Goal: Transaction & Acquisition: Purchase product/service

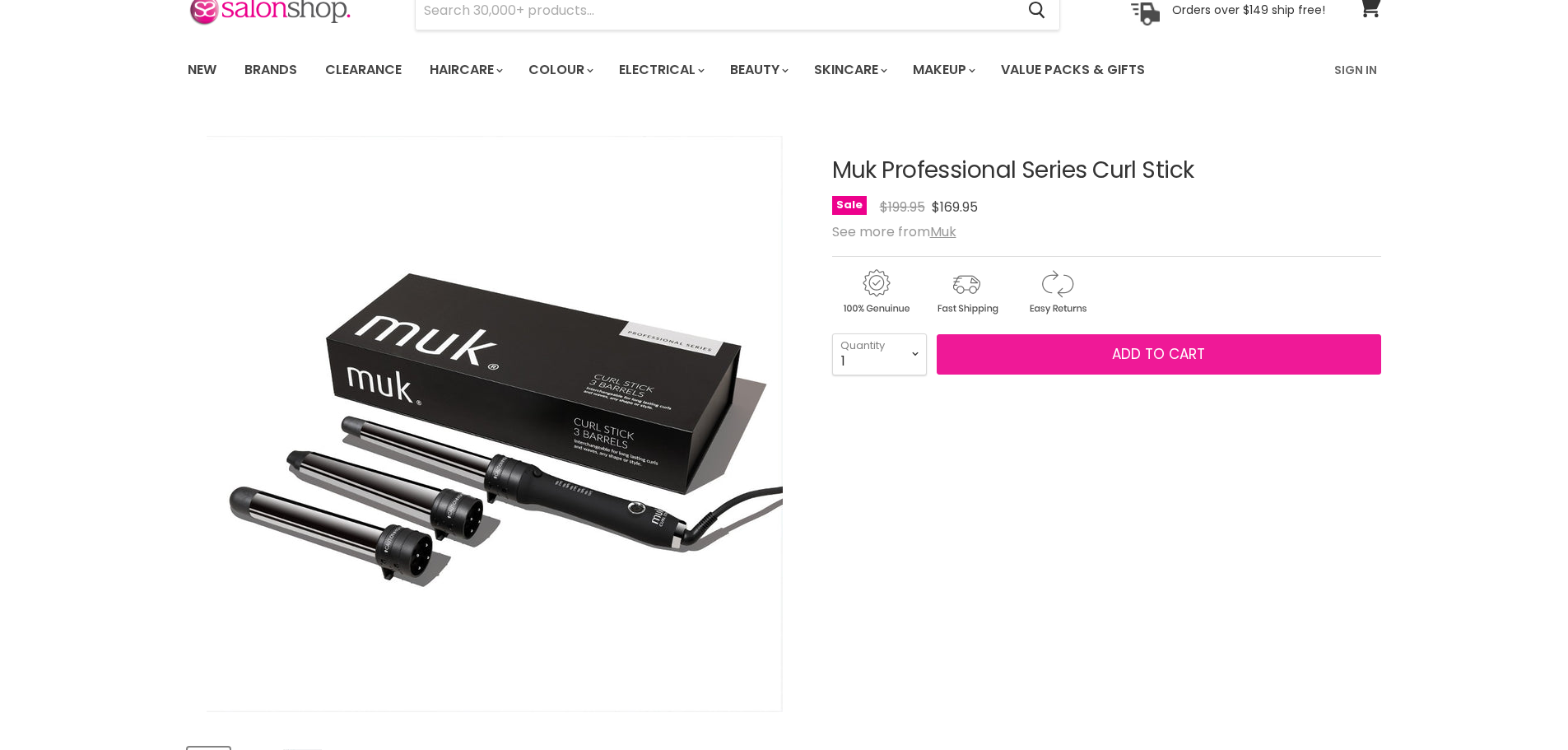
scroll to position [82, 0]
click at [976, 376] on button "Add to cart" at bounding box center [1159, 354] width 445 height 41
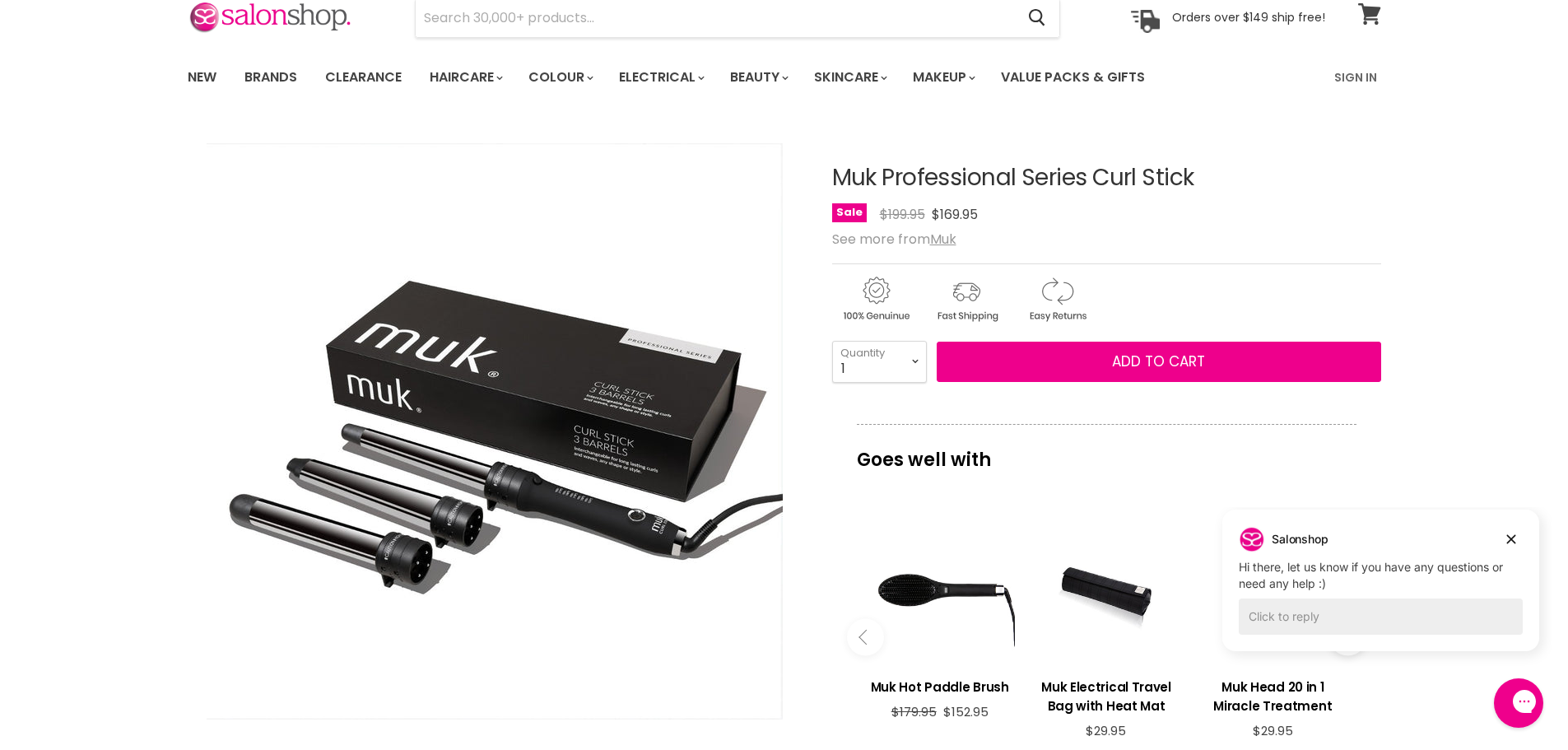
scroll to position [0, 0]
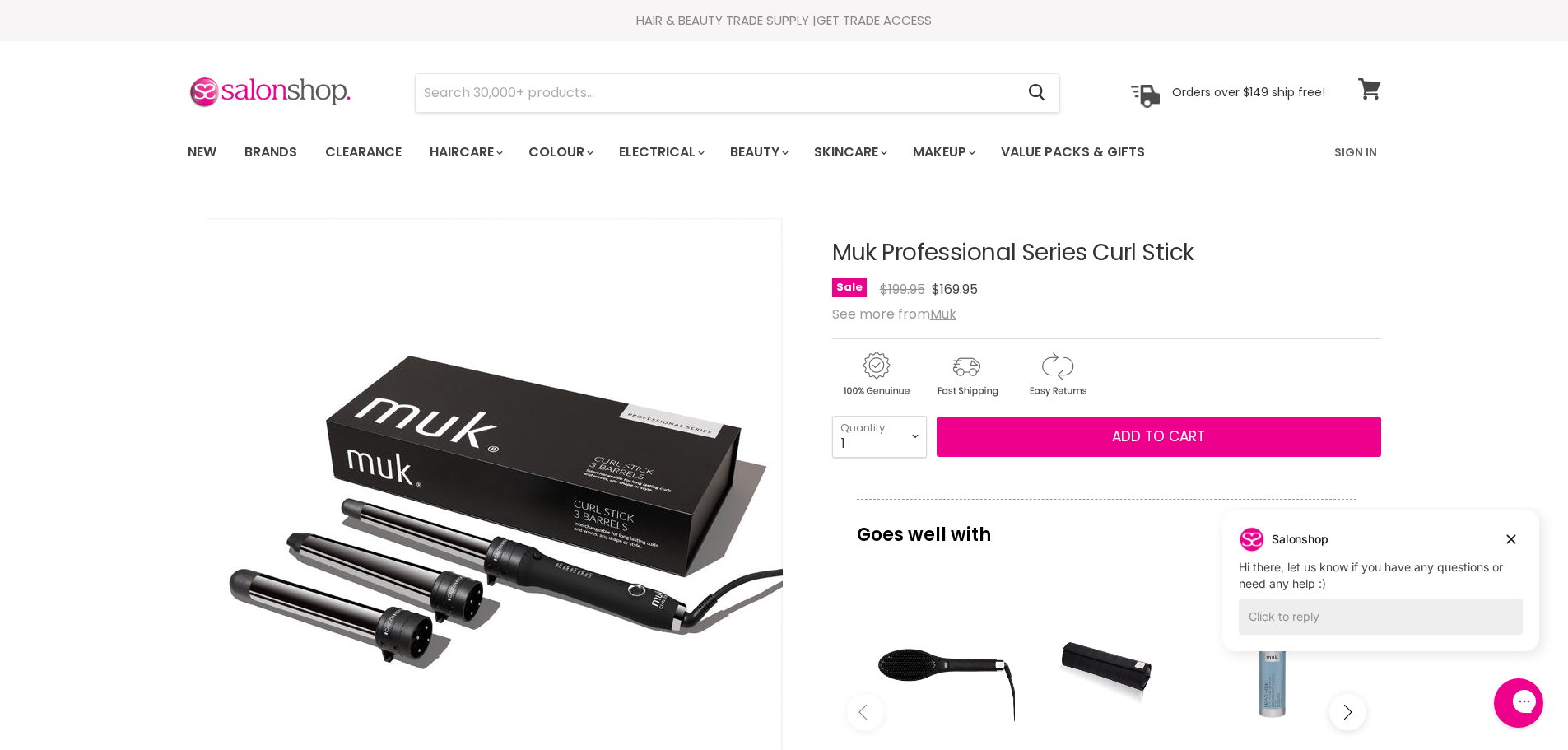
click at [1371, 87] on span at bounding box center [1381, 79] width 18 height 18
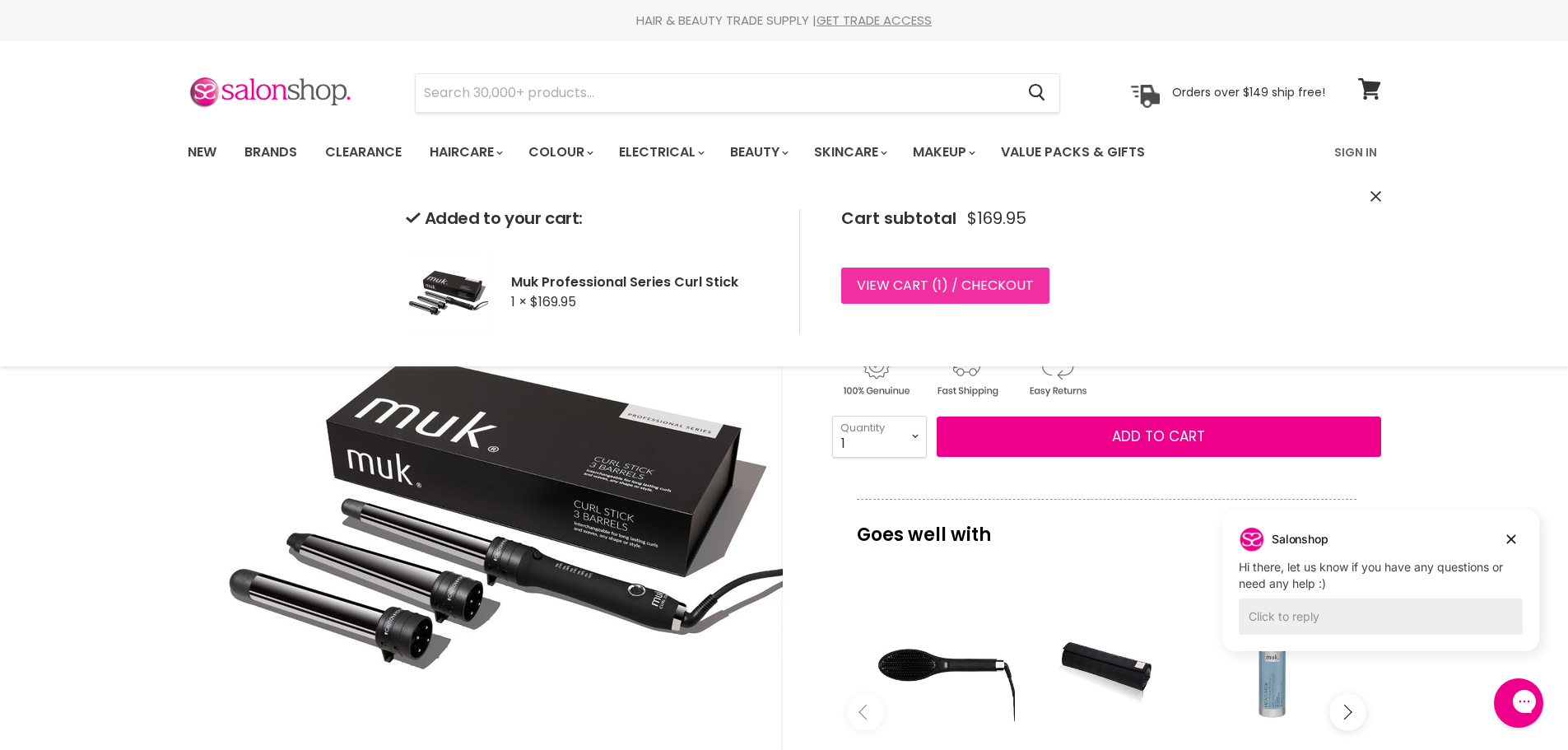
click at [939, 280] on span "1" at bounding box center [939, 285] width 4 height 19
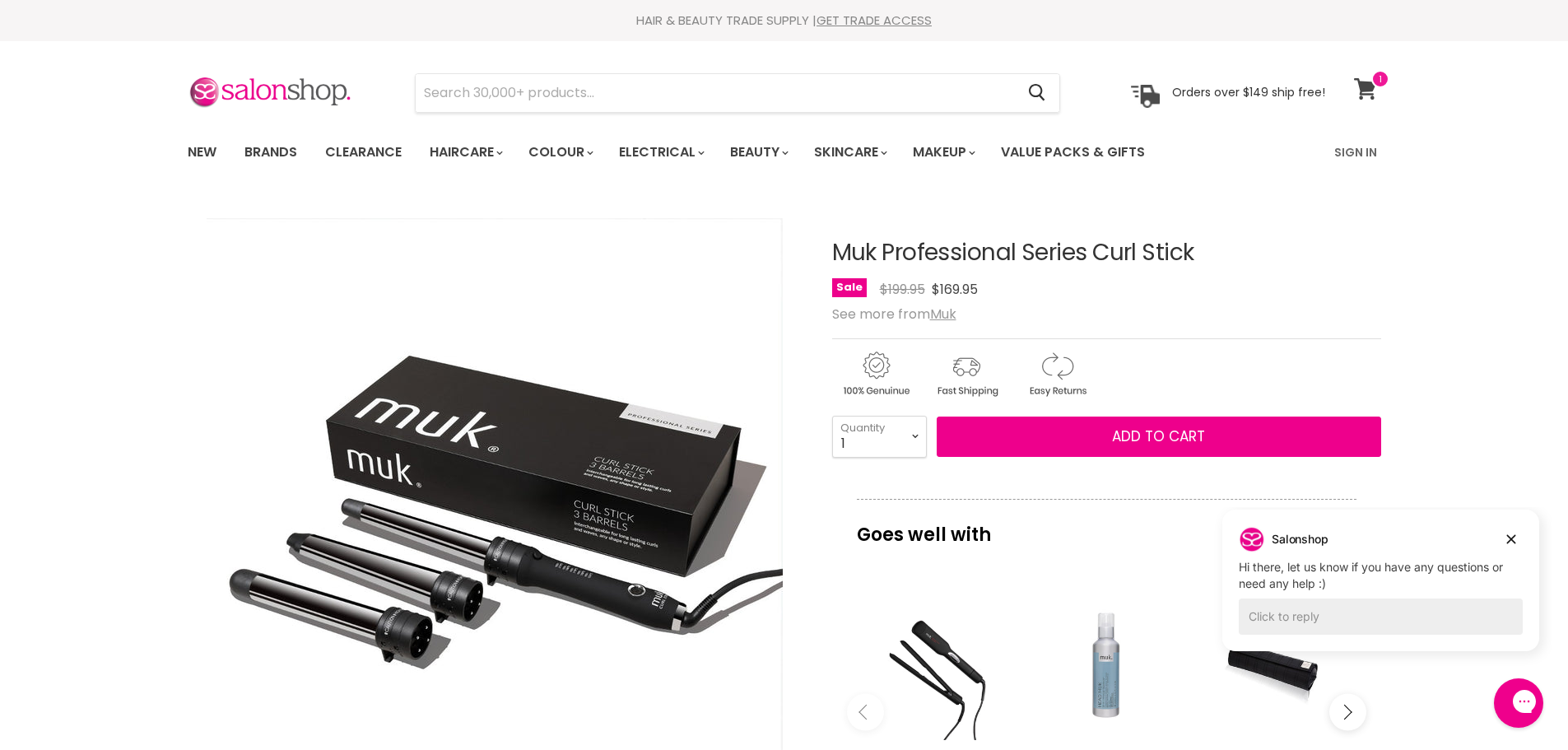
click at [1374, 82] on span at bounding box center [1381, 79] width 18 height 18
